Goal: Information Seeking & Learning: Learn about a topic

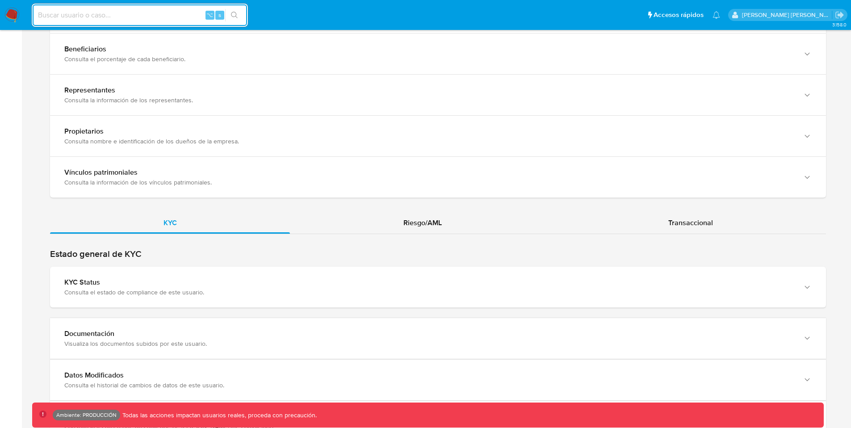
scroll to position [757, 0]
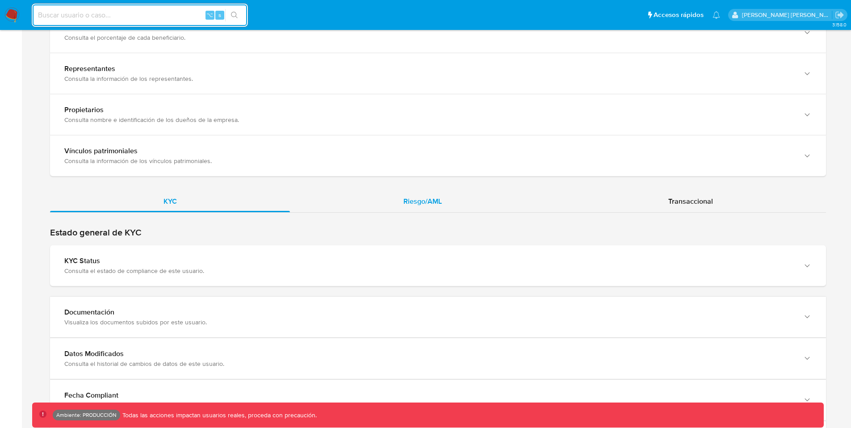
click at [380, 198] on div "Riesgo/AML" at bounding box center [422, 201] width 265 height 21
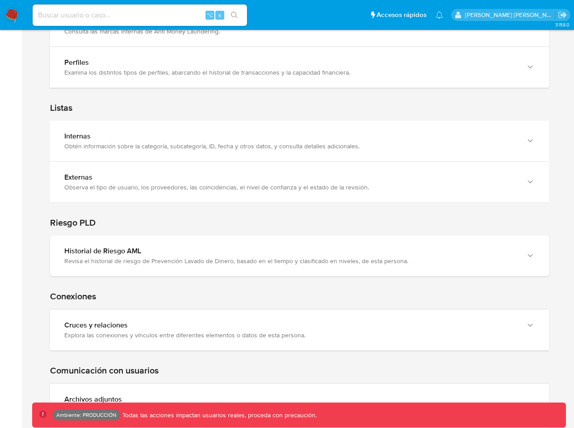
scroll to position [1026, 0]
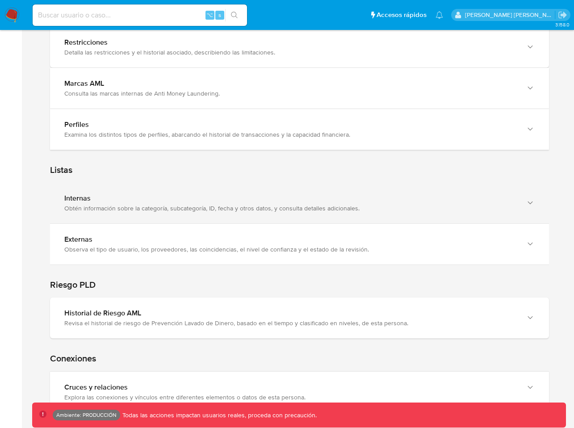
click at [114, 205] on div "Internas Obtén información sobre la categoría, subcategoría, ID, fecha y otros …" at bounding box center [299, 203] width 499 height 41
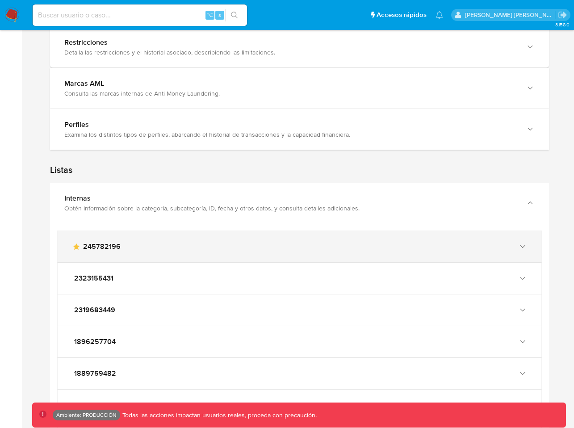
click at [122, 242] on div "main-user-icon 245782196" at bounding box center [290, 246] width 437 height 9
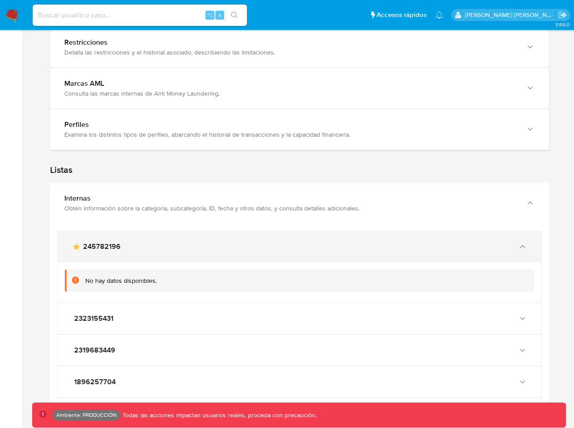
click at [122, 242] on div "main-user-icon 245782196" at bounding box center [290, 246] width 437 height 9
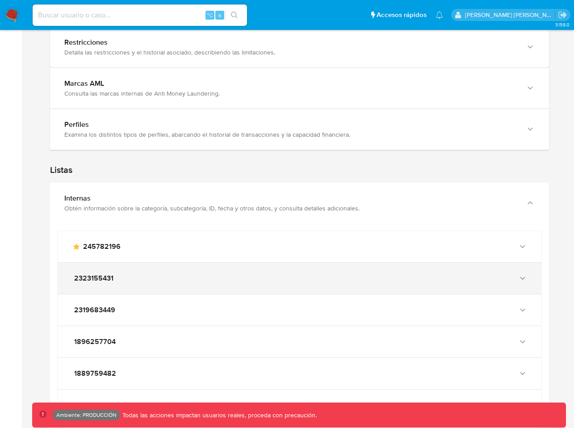
click at [120, 274] on div "2323155431" at bounding box center [290, 278] width 437 height 9
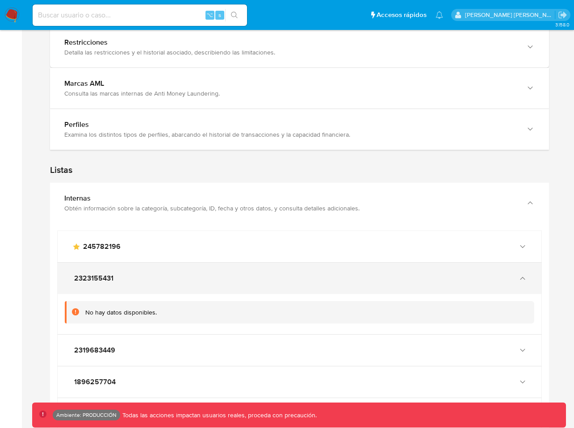
scroll to position [1060, 0]
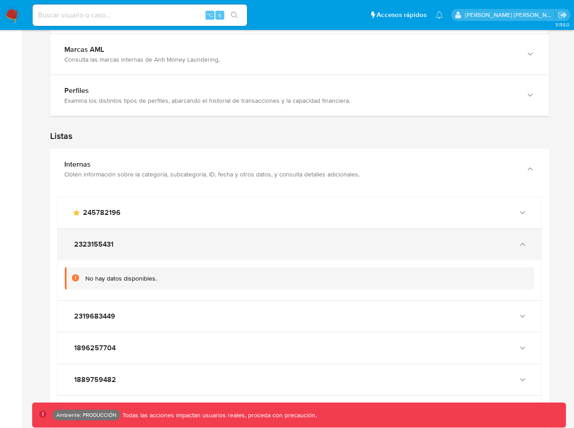
click at [122, 242] on div "2323155431" at bounding box center [300, 244] width 484 height 31
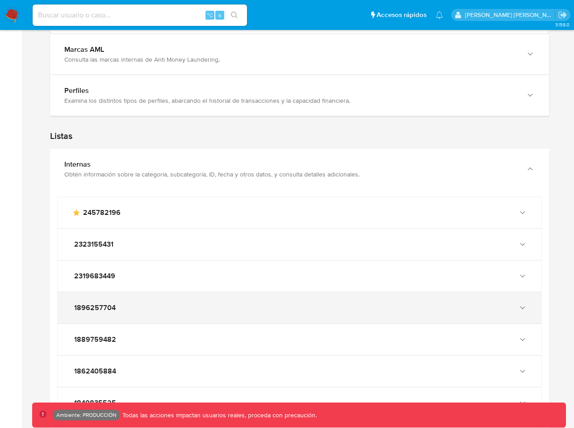
click at [125, 303] on div "1896257704" at bounding box center [290, 307] width 437 height 9
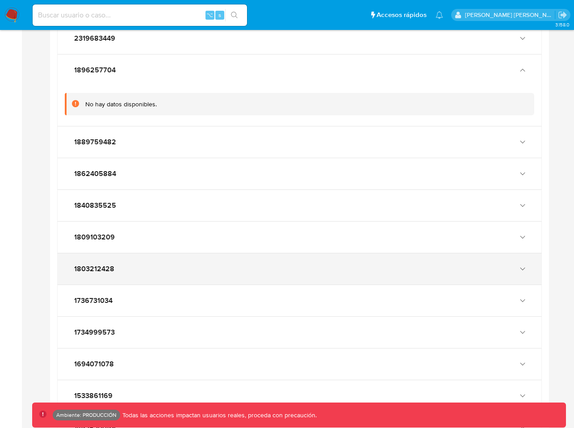
click at [123, 264] on div "1803212428" at bounding box center [290, 268] width 437 height 9
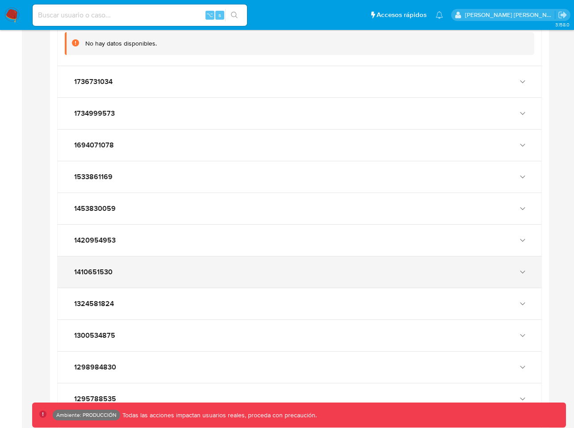
click at [117, 275] on div "1410651530" at bounding box center [300, 271] width 484 height 31
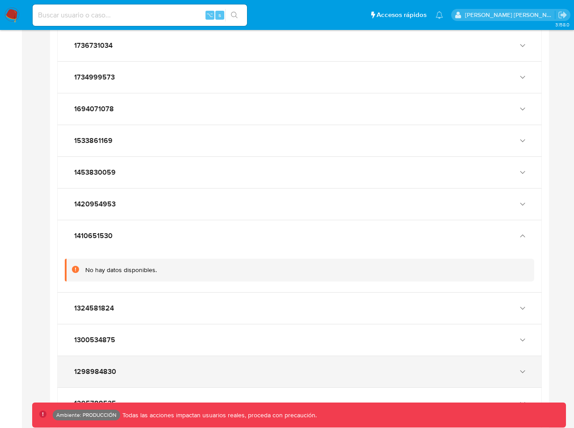
scroll to position [1681, 0]
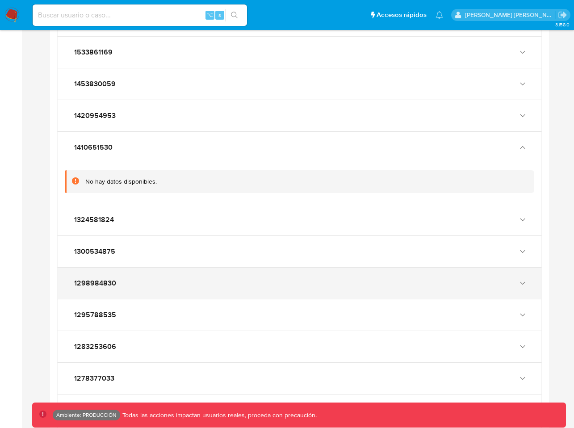
click at [119, 289] on div "1298984830" at bounding box center [300, 282] width 484 height 31
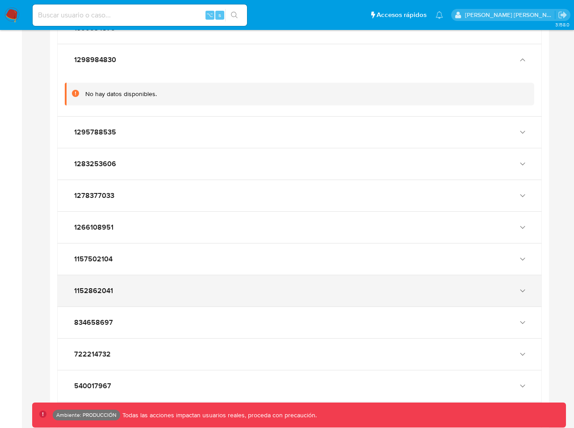
click at [120, 292] on div "1152862041" at bounding box center [300, 290] width 484 height 31
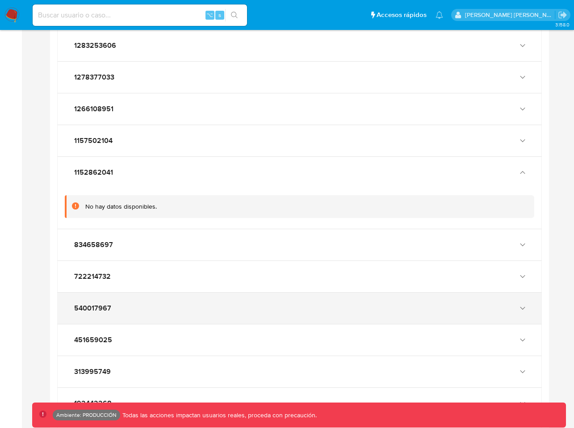
scroll to position [2041, 0]
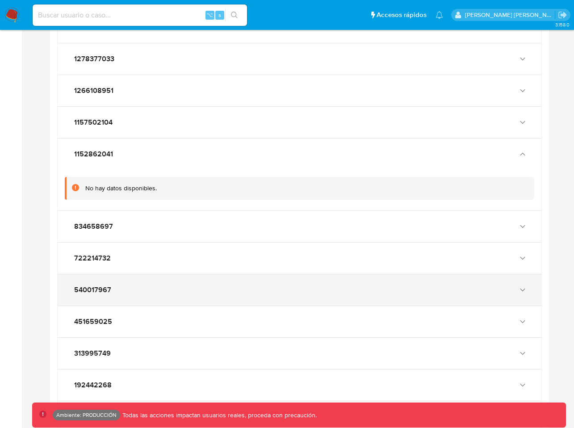
click at [119, 287] on div "540017967" at bounding box center [300, 289] width 484 height 31
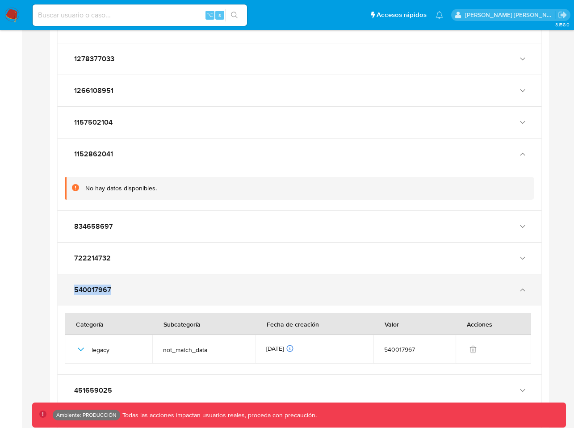
drag, startPoint x: 41, startPoint y: 280, endPoint x: 115, endPoint y: 280, distance: 74.1
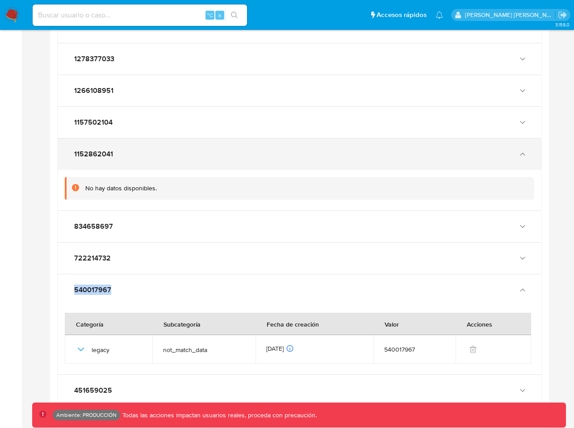
copy span "540017967"
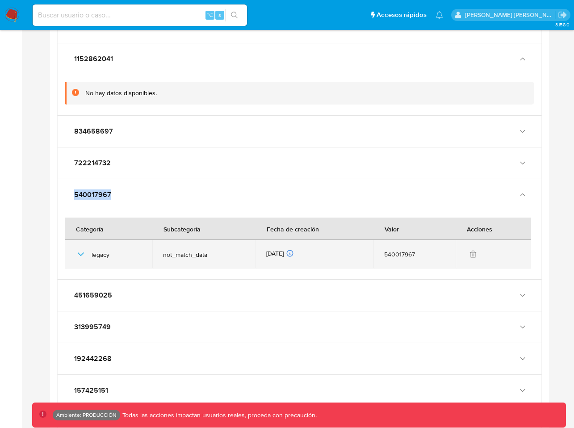
scroll to position [2128, 0]
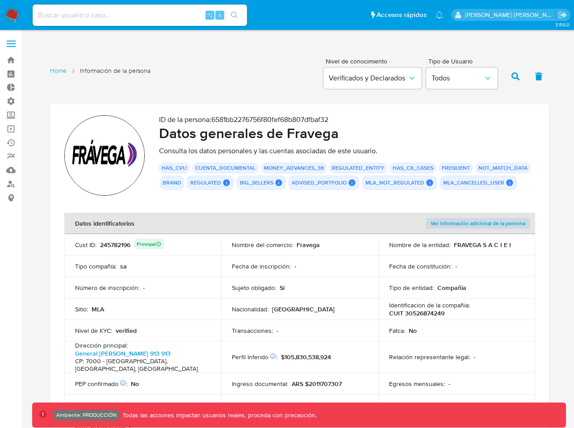
scroll to position [2128, 0]
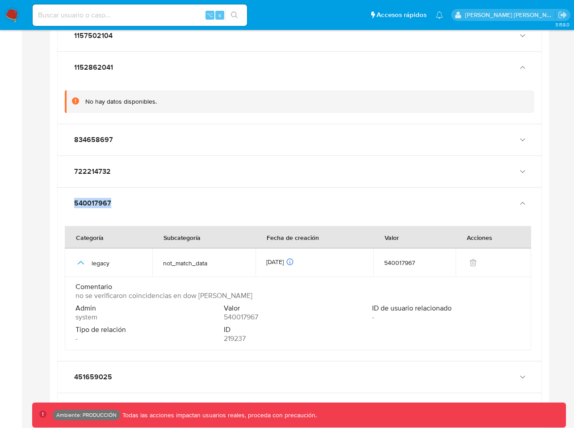
click at [82, 257] on icon "button" at bounding box center [80, 262] width 11 height 11
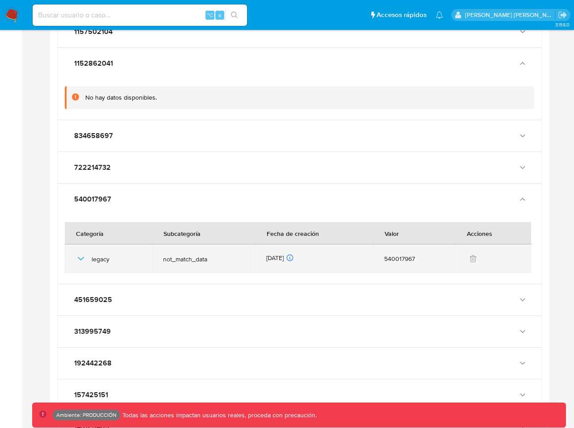
scroll to position [2133, 0]
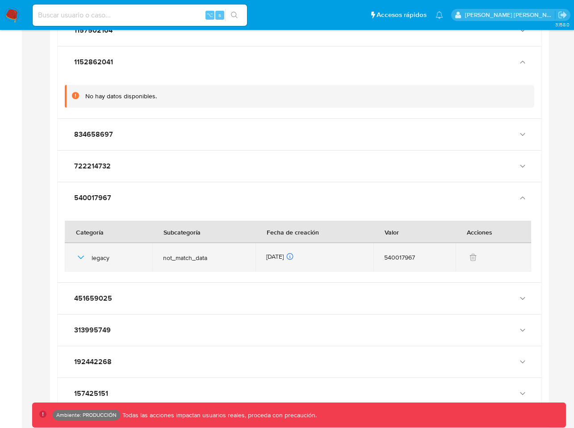
click at [83, 252] on icon "button" at bounding box center [80, 257] width 11 height 11
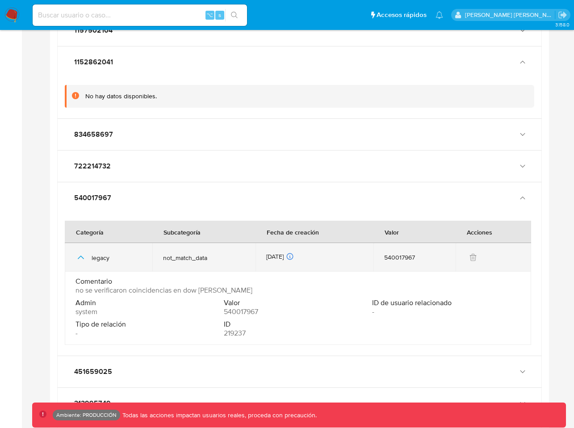
click at [83, 252] on icon "button" at bounding box center [80, 257] width 11 height 11
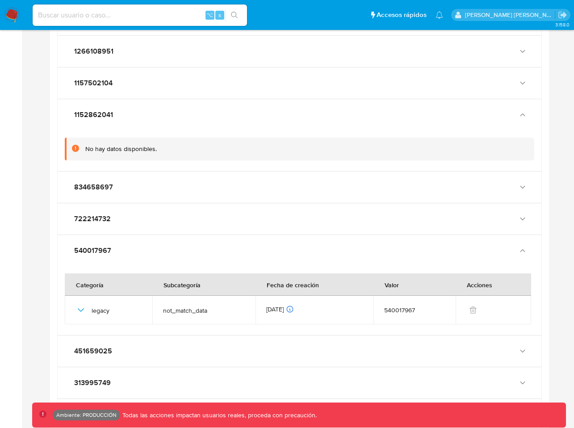
scroll to position [2087, 0]
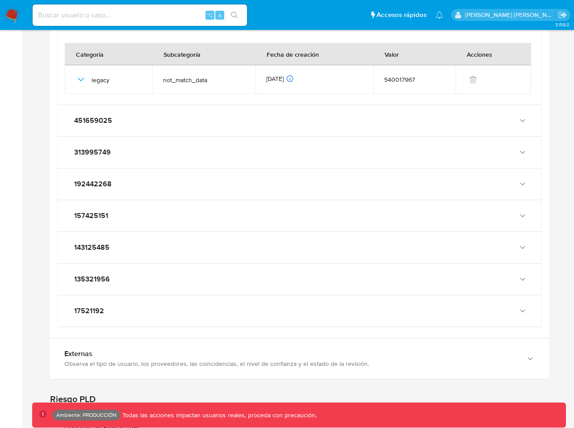
scroll to position [2228, 0]
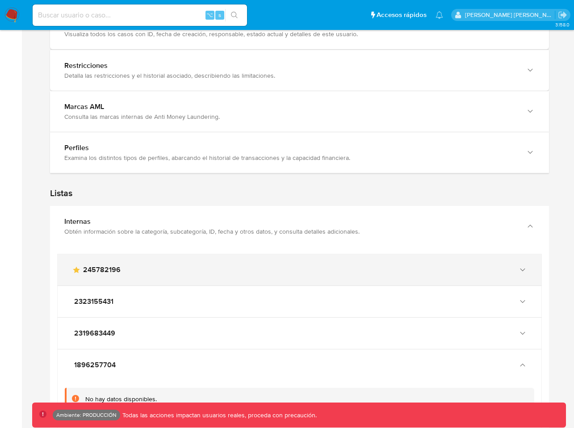
scroll to position [1003, 0]
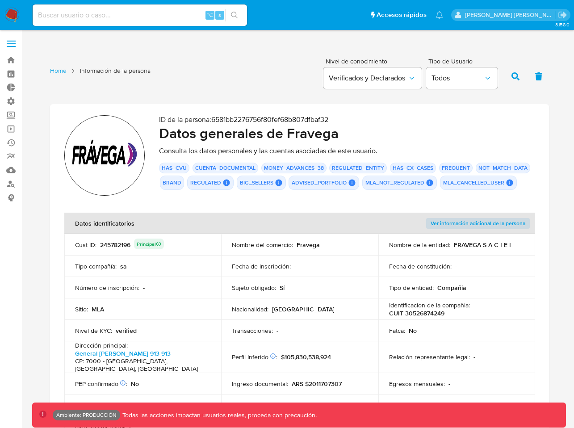
scroll to position [2096, 0]
